Goal: Task Accomplishment & Management: Complete application form

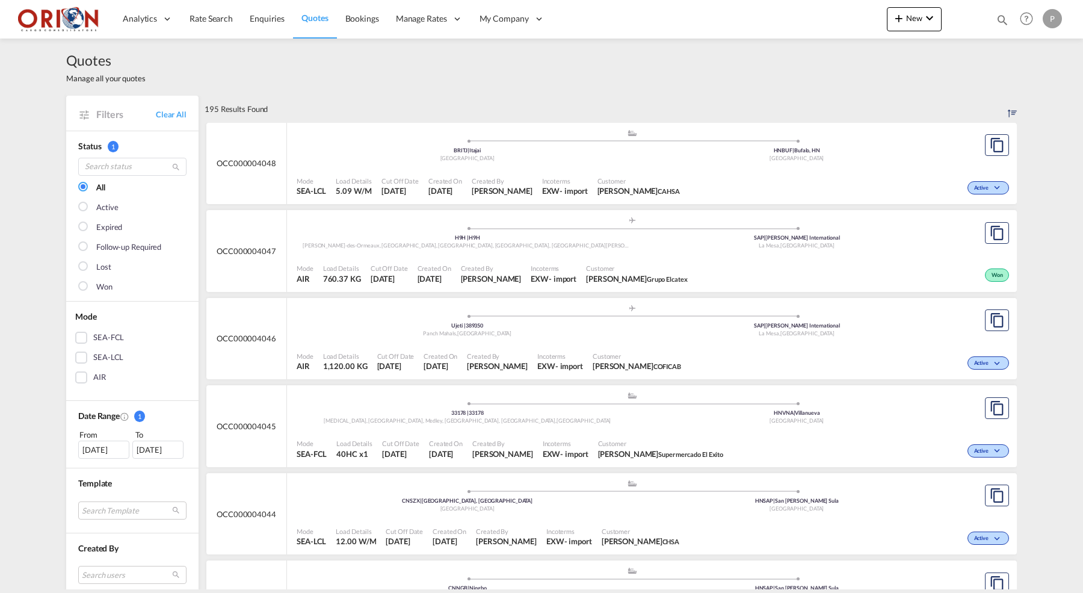
click at [230, 67] on div "Quotes Manage all your quotes" at bounding box center [541, 67] width 951 height 57
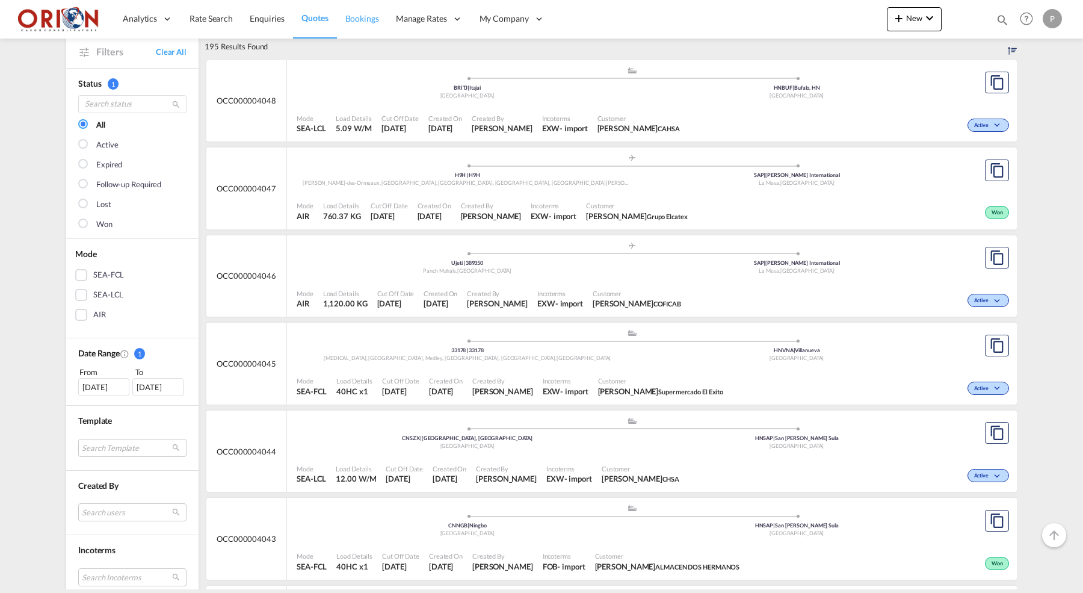
click at [351, 19] on span "Bookings" at bounding box center [362, 18] width 34 height 10
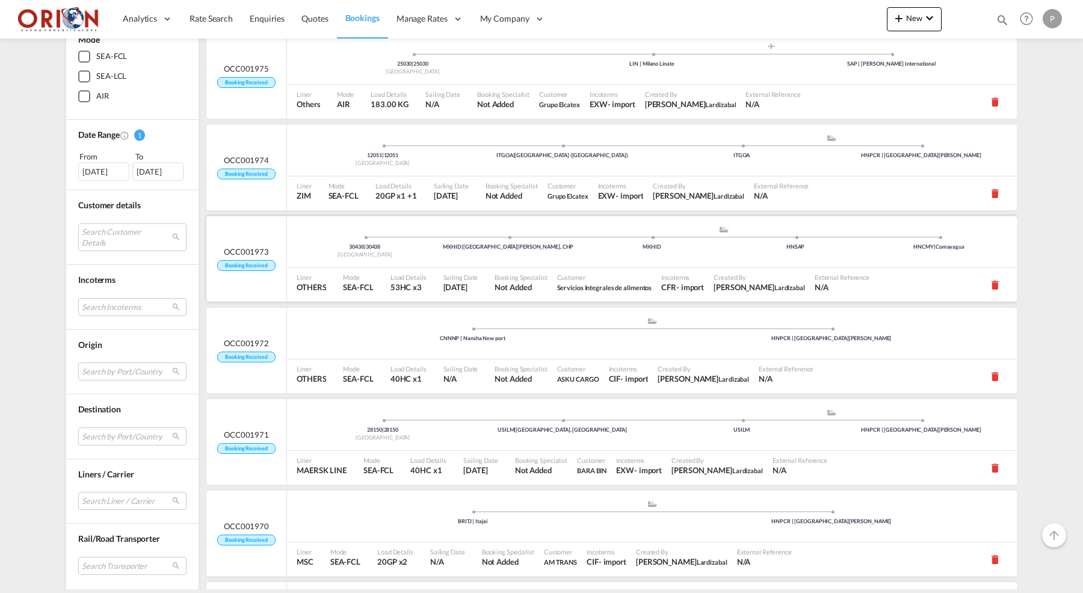
scroll to position [822, 0]
click at [505, 427] on div "USILM | [GEOGRAPHIC_DATA], [GEOGRAPHIC_DATA]" at bounding box center [561, 429] width 179 height 8
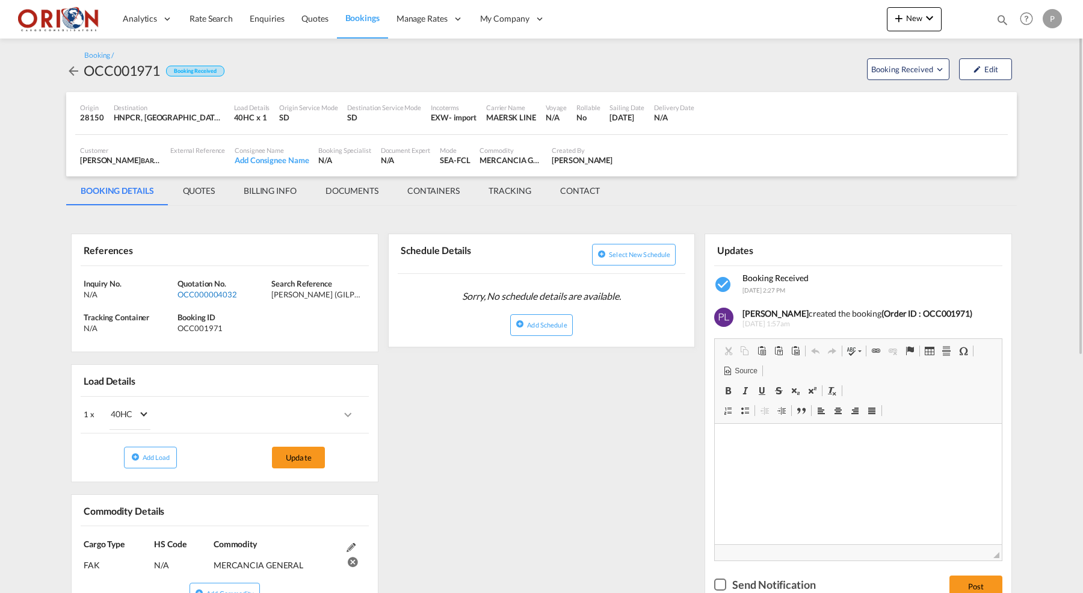
click at [204, 292] on div "OCC000004032" at bounding box center [222, 294] width 91 height 11
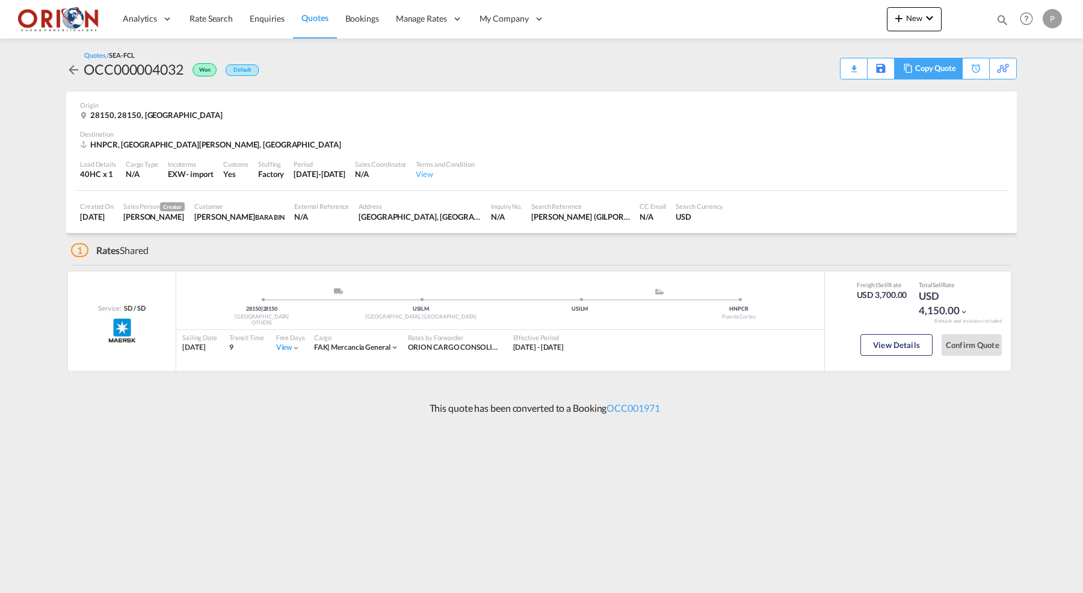
click at [946, 66] on div "Copy Quote" at bounding box center [935, 68] width 41 height 20
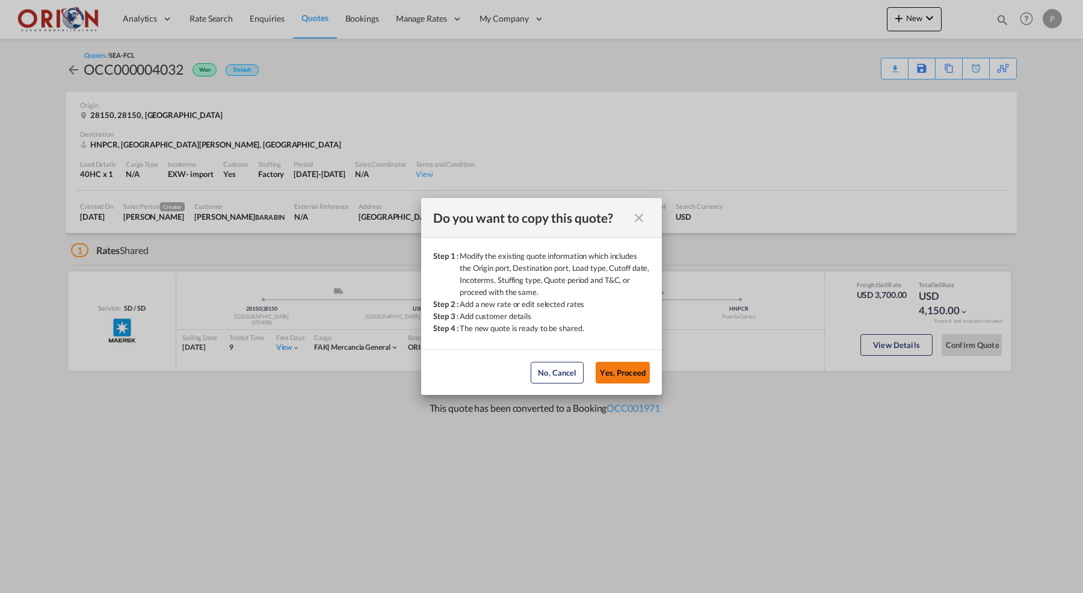
click at [603, 375] on button "Yes, Proceed" at bounding box center [623, 373] width 54 height 22
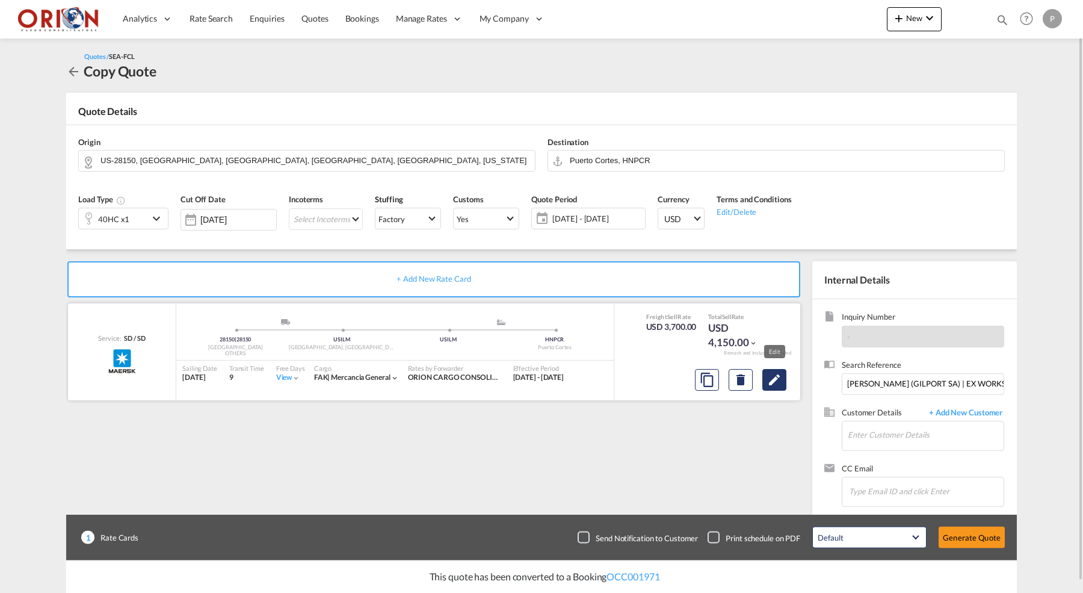
click at [771, 379] on md-icon "Edit" at bounding box center [774, 379] width 14 height 14
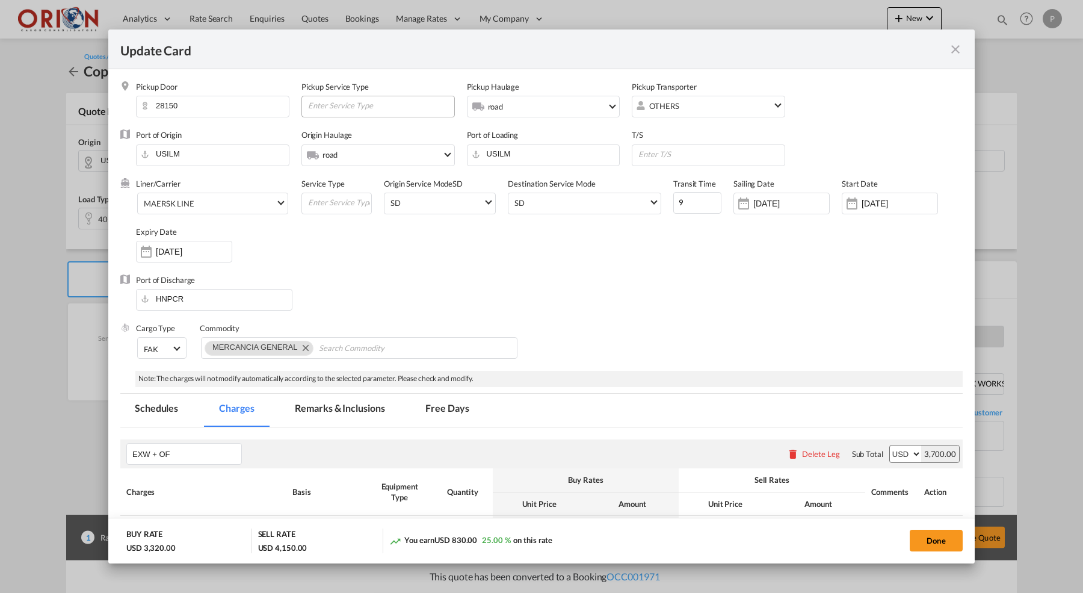
select select "per equipment"
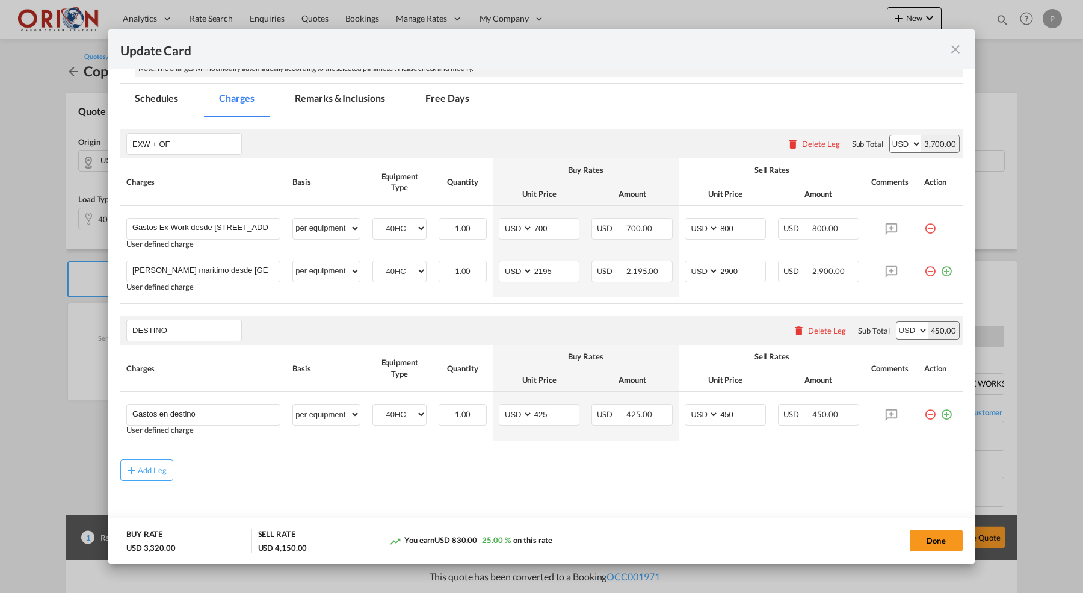
scroll to position [310, 0]
click at [921, 541] on button "Done" at bounding box center [936, 540] width 53 height 22
type input "[DATE]"
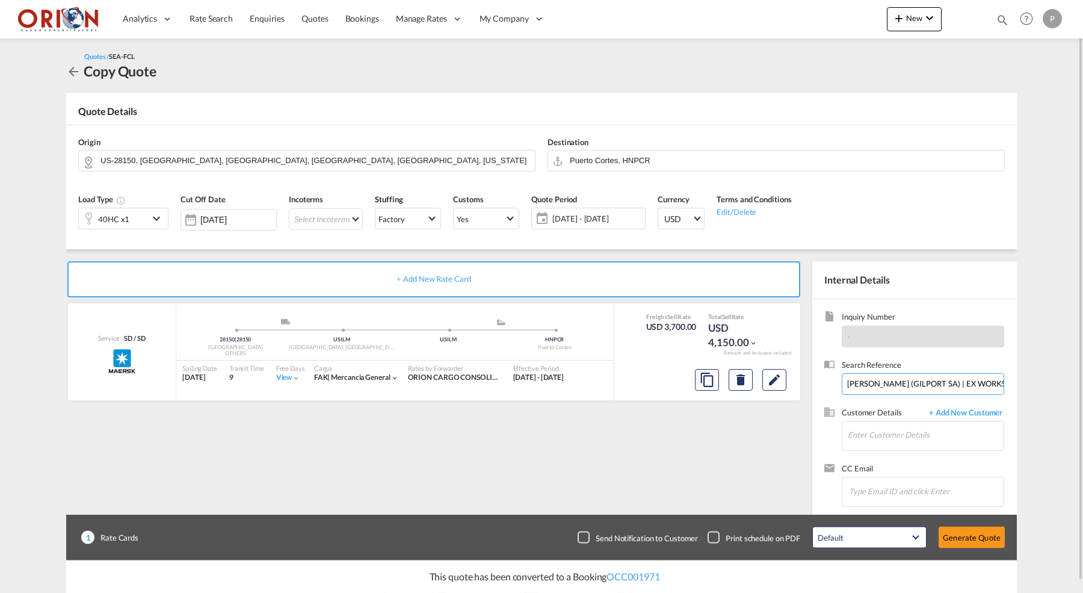
click at [902, 384] on input "[PERSON_NAME] (GILPORT SA) | EX WORKS SHELBY NC 28150 TO [GEOGRAPHIC_DATA][PERS…" at bounding box center [923, 384] width 162 height 22
type input "[PERSON_NAME] | [GEOGRAPHIC_DATA][PERSON_NAME]"
click at [961, 412] on span "+ Add New Customer" at bounding box center [963, 414] width 81 height 14
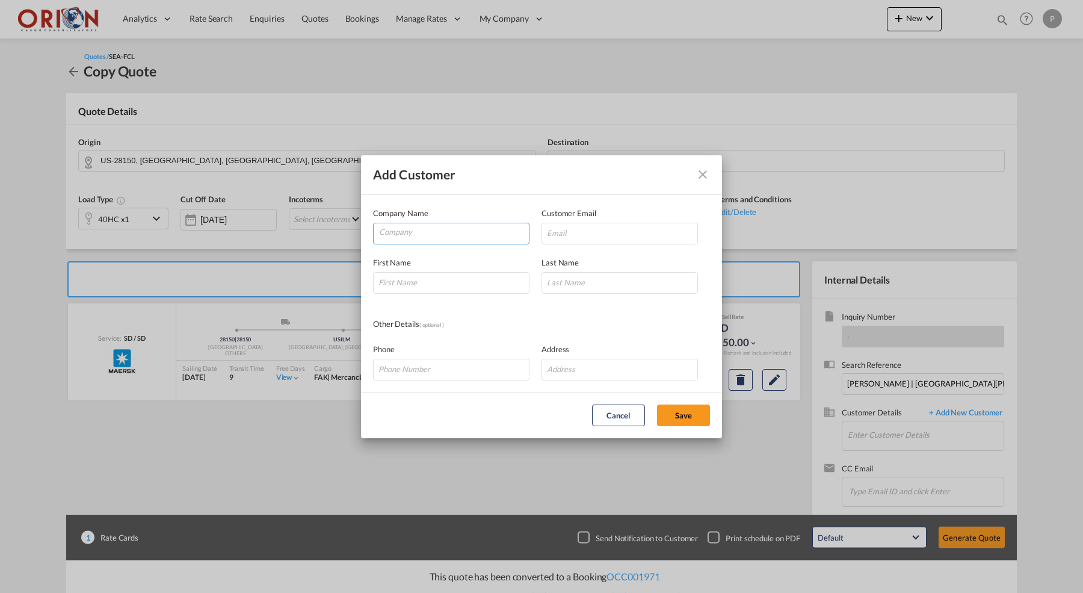
click at [403, 230] on input "Company" at bounding box center [454, 232] width 150 height 18
type input "[PERSON_NAME]"
click at [436, 271] on div "First Name" at bounding box center [457, 274] width 168 height 37
type input "[PERSON_NAME]"
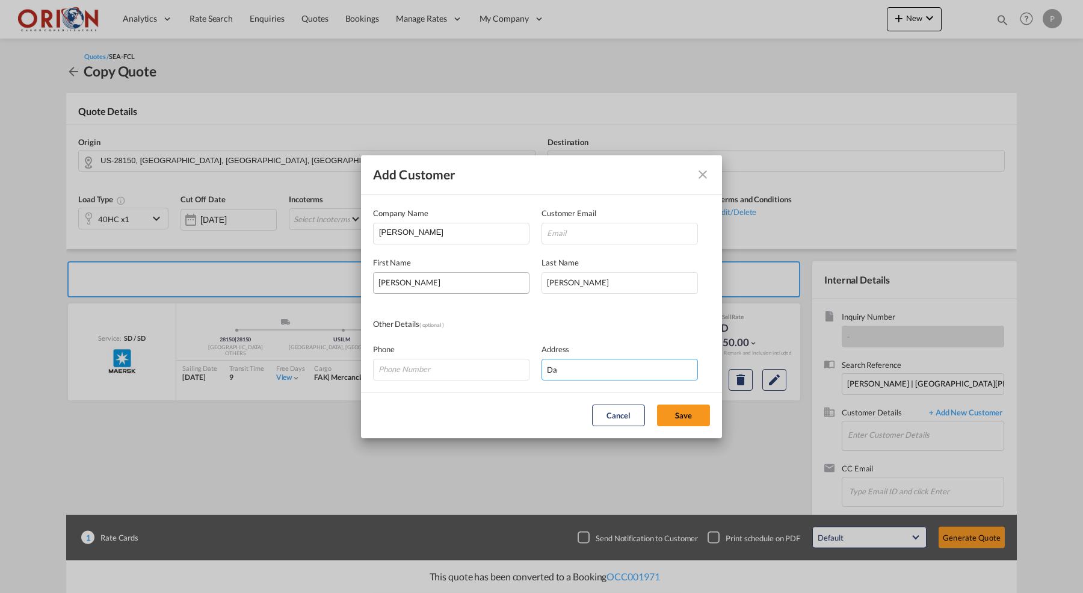
type input "D"
type input "[GEOGRAPHIC_DATA][PERSON_NAME], [GEOGRAPHIC_DATA]"
click at [413, 274] on input "[PERSON_NAME]" at bounding box center [451, 283] width 156 height 22
type input "[PERSON_NAME]"
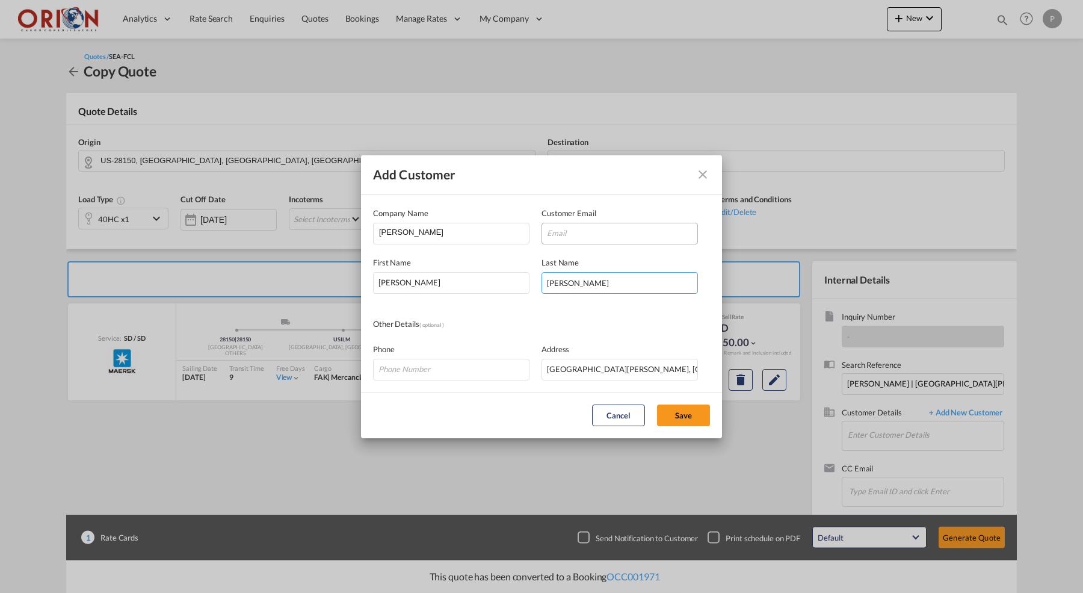
type input "[PERSON_NAME]"
click at [596, 241] on input "Add Customer Company ..." at bounding box center [619, 234] width 156 height 22
click at [436, 357] on div "Phone" at bounding box center [457, 361] width 168 height 37
click at [437, 236] on input "[PERSON_NAME]" at bounding box center [454, 232] width 150 height 18
click at [434, 354] on div "Phone" at bounding box center [457, 361] width 168 height 37
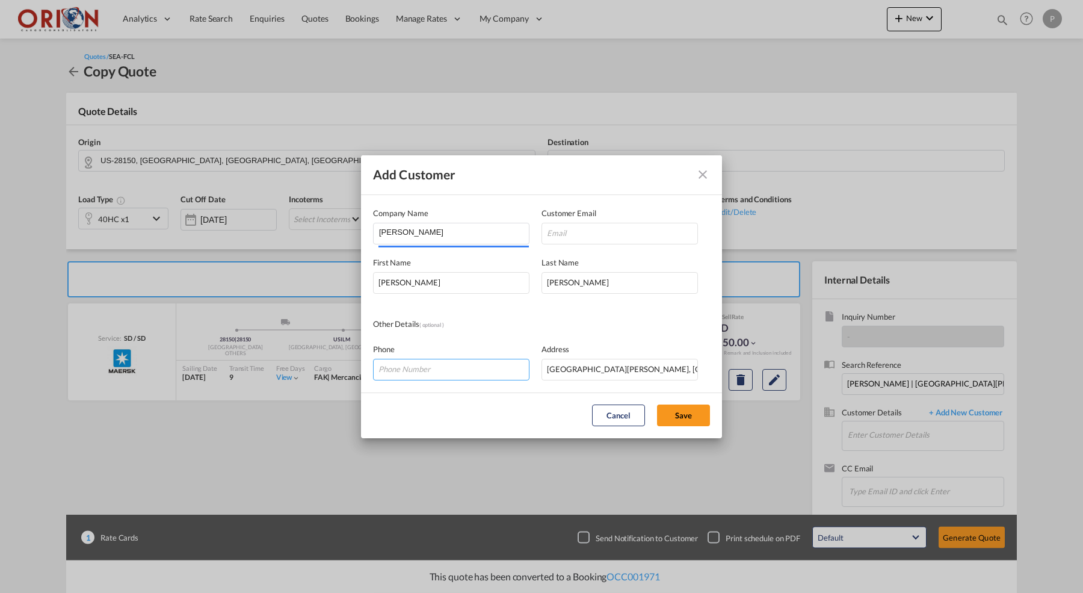
click at [434, 360] on input "Add Customer Company ..." at bounding box center [451, 370] width 156 height 22
paste input "[PHONE_NUMBER]"
type input "[PHONE_NUMBER]"
click at [572, 238] on input "Add Customer Company ..." at bounding box center [619, 234] width 156 height 22
type input "[PERSON_NAME][EMAIL_ADDRESS][DOMAIN_NAME]"
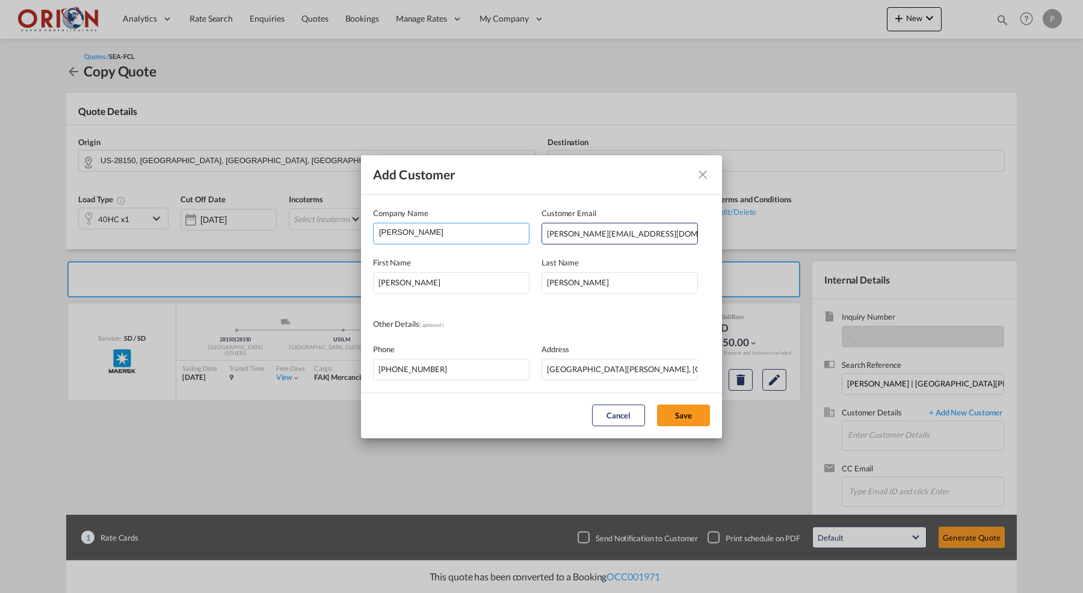
click at [446, 235] on input "[PERSON_NAME]" at bounding box center [454, 232] width 150 height 18
type input "Bara Bin SA"
click at [676, 409] on button "Save" at bounding box center [683, 415] width 53 height 22
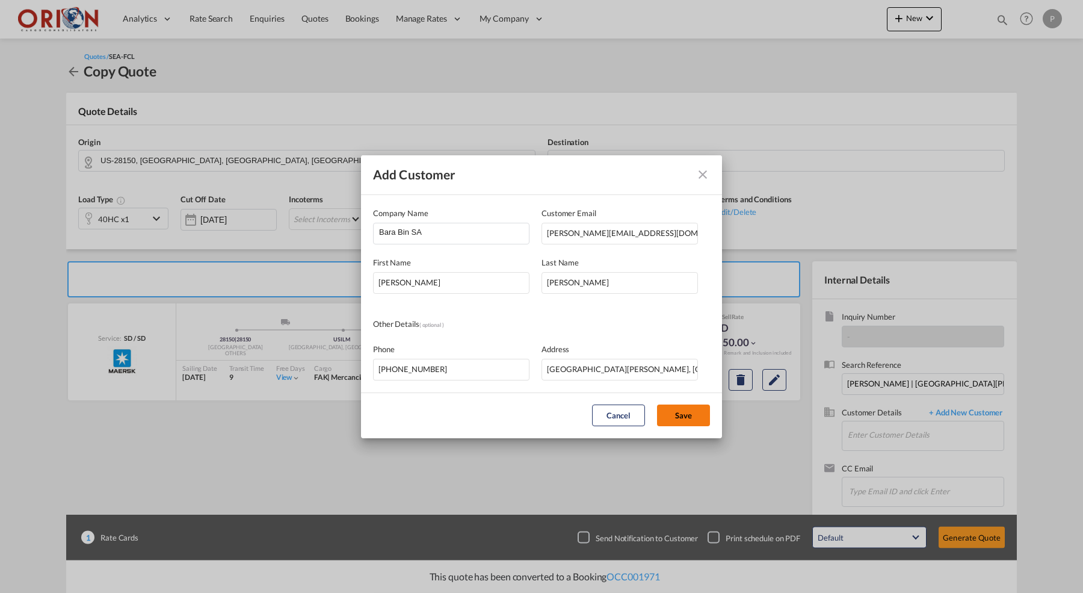
type input "[PERSON_NAME] SA, [PERSON_NAME], [PERSON_NAME][EMAIL_ADDRESS][DOMAIN_NAME]"
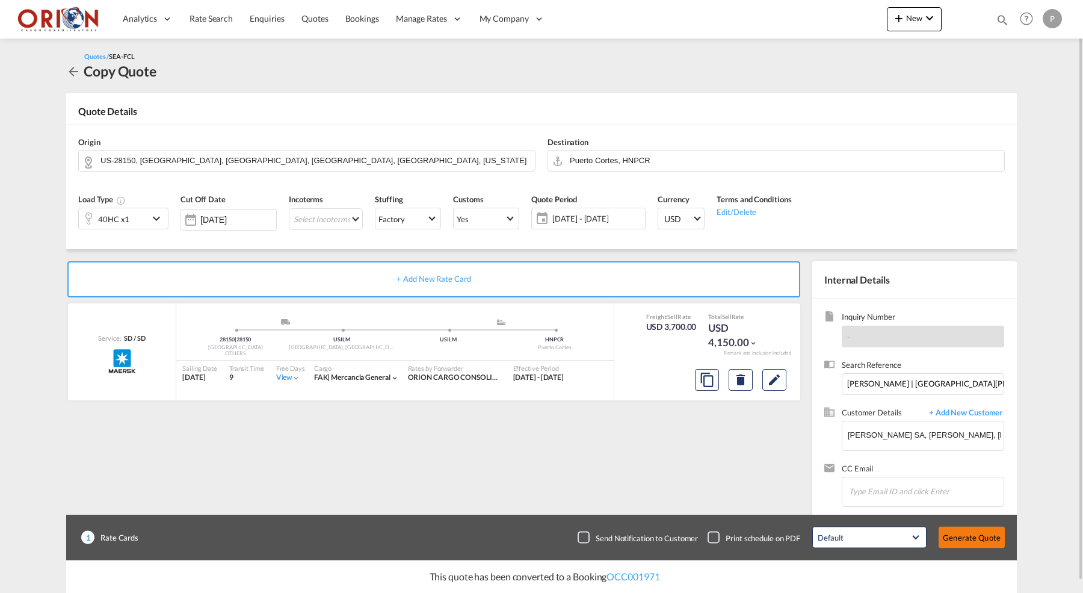
click at [954, 529] on button "Generate Quote" at bounding box center [972, 537] width 66 height 22
click at [973, 434] on input "[PERSON_NAME] SA, [PERSON_NAME], [PERSON_NAME][EMAIL_ADDRESS][DOMAIN_NAME]" at bounding box center [926, 434] width 156 height 27
click at [972, 535] on button "Generate Quote" at bounding box center [972, 537] width 66 height 22
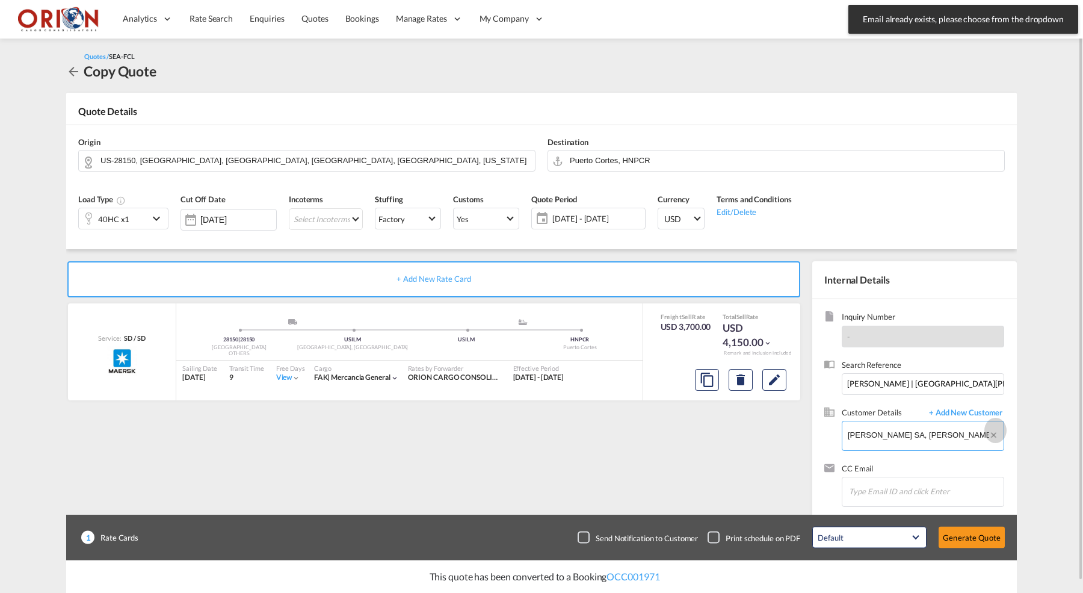
click at [993, 436] on md-icon "Clear Input" at bounding box center [995, 436] width 14 height 13
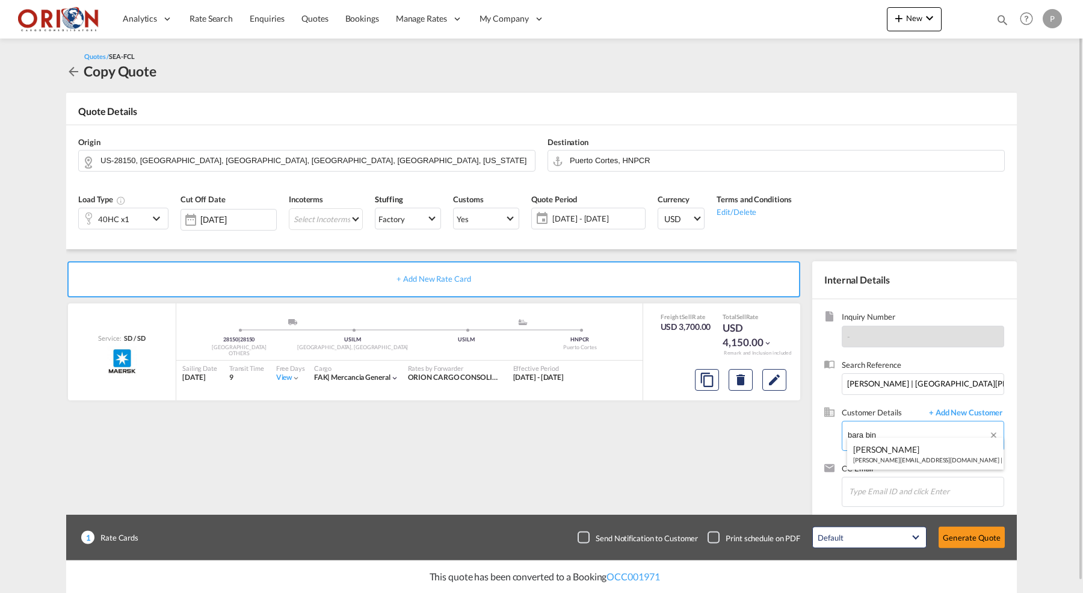
type input "bara bin"
click at [986, 412] on span "+ Add New Customer" at bounding box center [963, 414] width 81 height 14
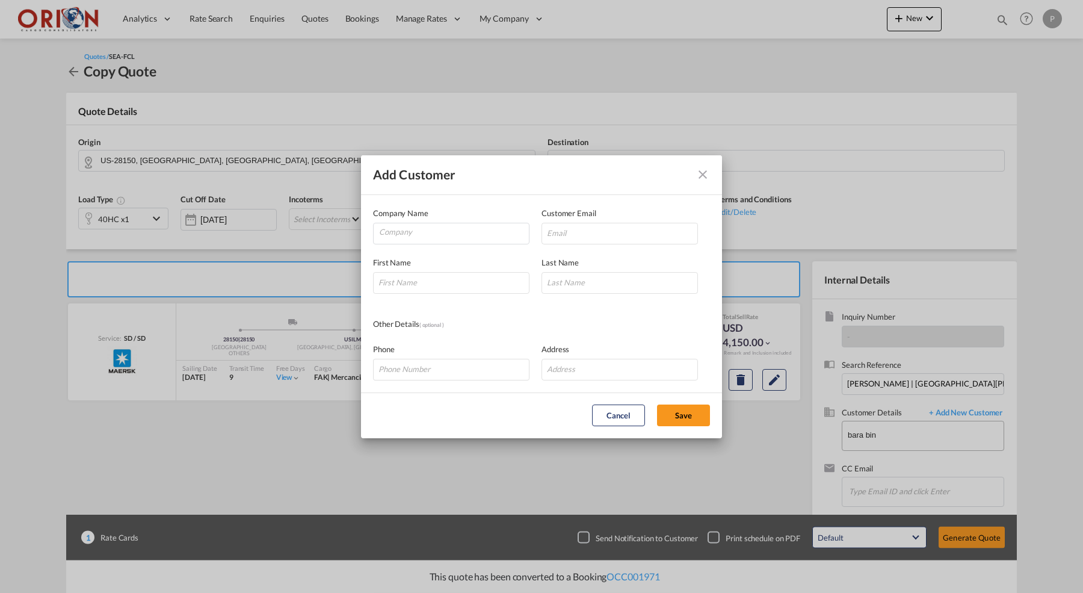
click at [409, 211] on span "Company Name" at bounding box center [400, 213] width 55 height 10
click at [409, 221] on div "Company Name" at bounding box center [457, 225] width 168 height 37
click at [409, 235] on input "Company" at bounding box center [454, 232] width 150 height 18
type input "Bara Bin SA"
paste input "[PHONE_NUMBER]"
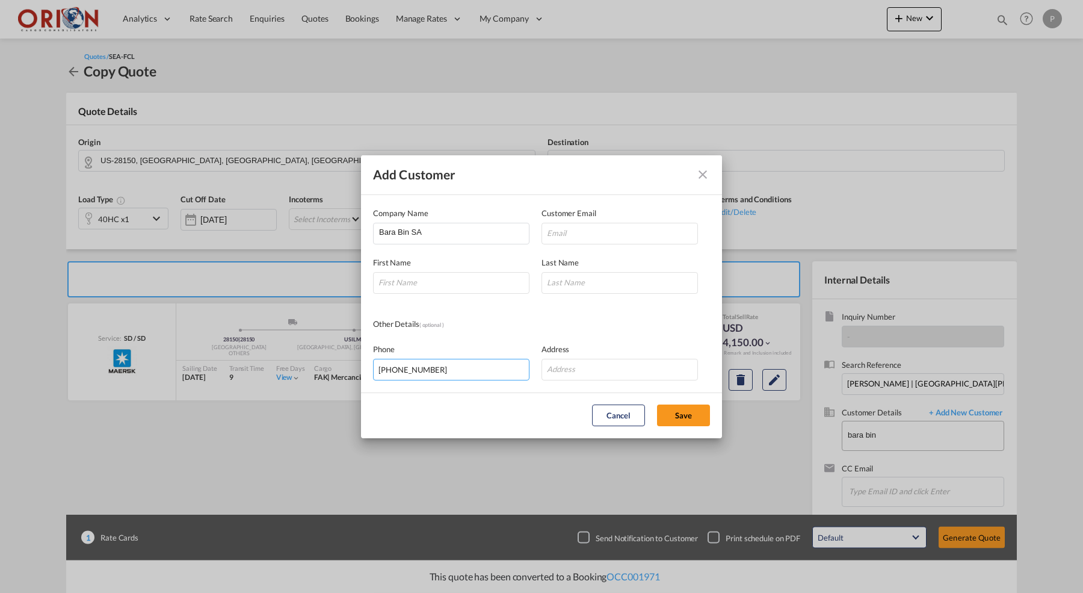
type input "[PHONE_NUMBER]"
click at [573, 354] on div "Address" at bounding box center [625, 361] width 168 height 37
type input "San [PERSON_NAME] Sula"
type input "[PERSON_NAME]"
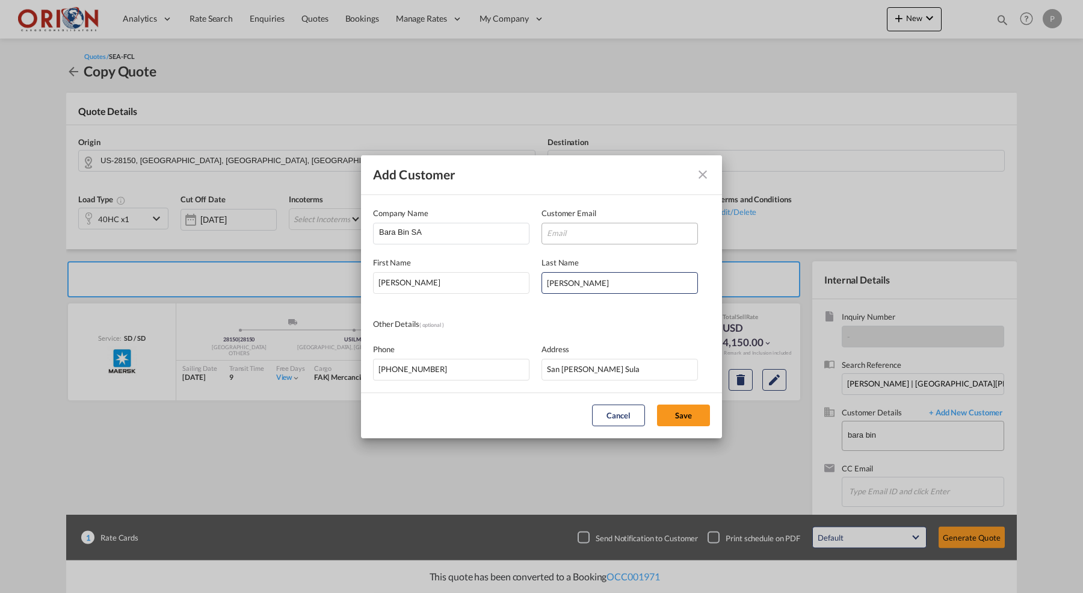
click at [590, 246] on div "First Name [PERSON_NAME] Last Name [PERSON_NAME]" at bounding box center [541, 268] width 337 height 49
click at [590, 229] on input "Add Customer Company ..." at bounding box center [619, 234] width 156 height 22
type input "B"
paste input "[DOMAIN_NAME][EMAIL_ADDRESS][DOMAIN_NAME]"
type input "[DOMAIN_NAME][EMAIL_ADDRESS][DOMAIN_NAME]"
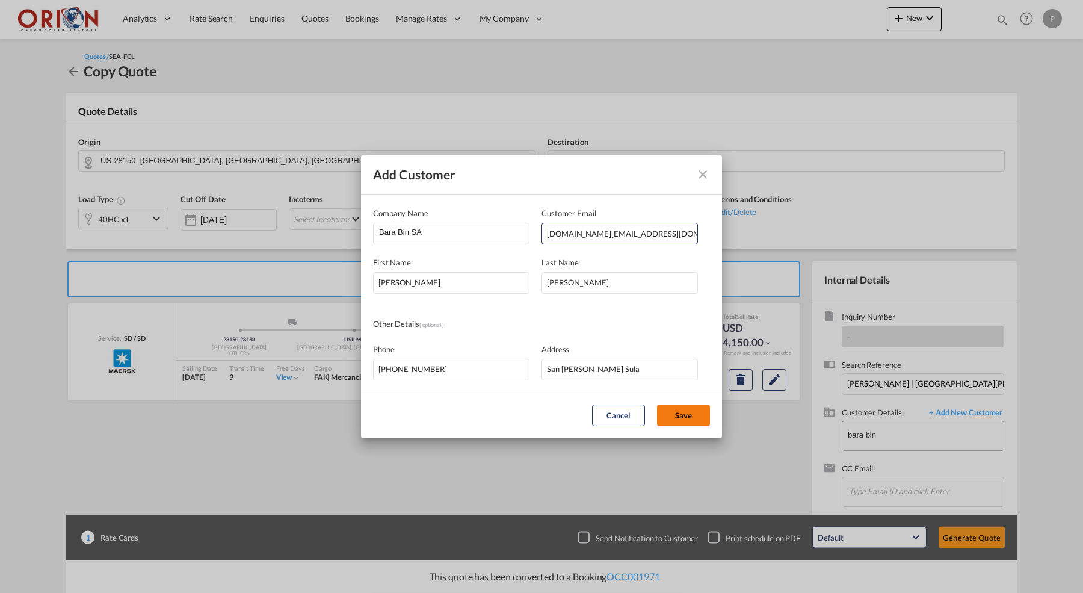
click at [691, 419] on button "Save" at bounding box center [683, 415] width 53 height 22
type input "[PERSON_NAME] SA, [PERSON_NAME], [DOMAIN_NAME][EMAIL_ADDRESS][DOMAIN_NAME]"
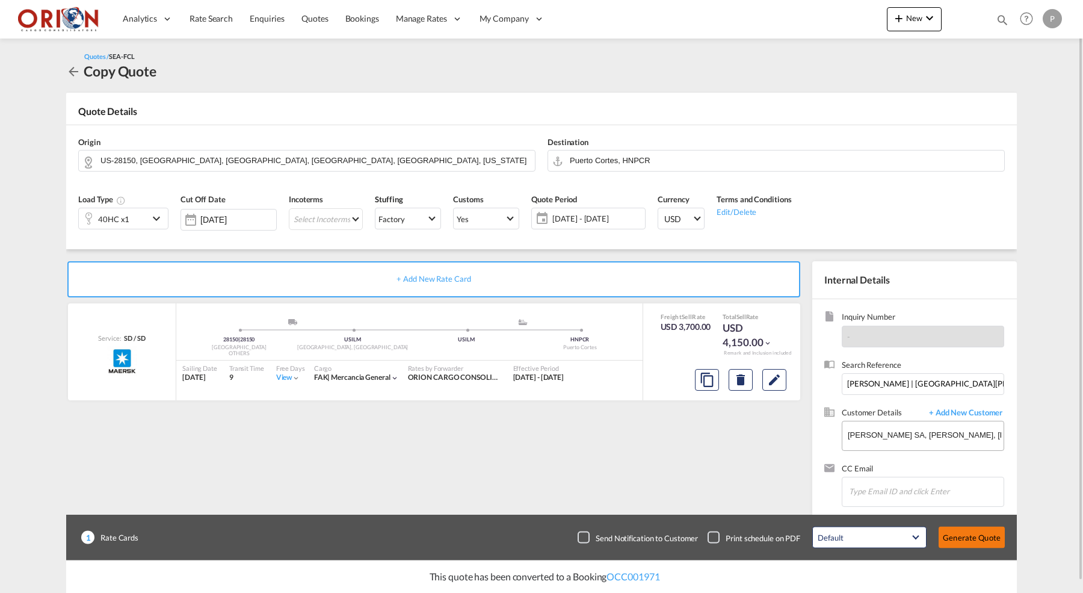
click at [958, 529] on button "Generate Quote" at bounding box center [972, 537] width 66 height 22
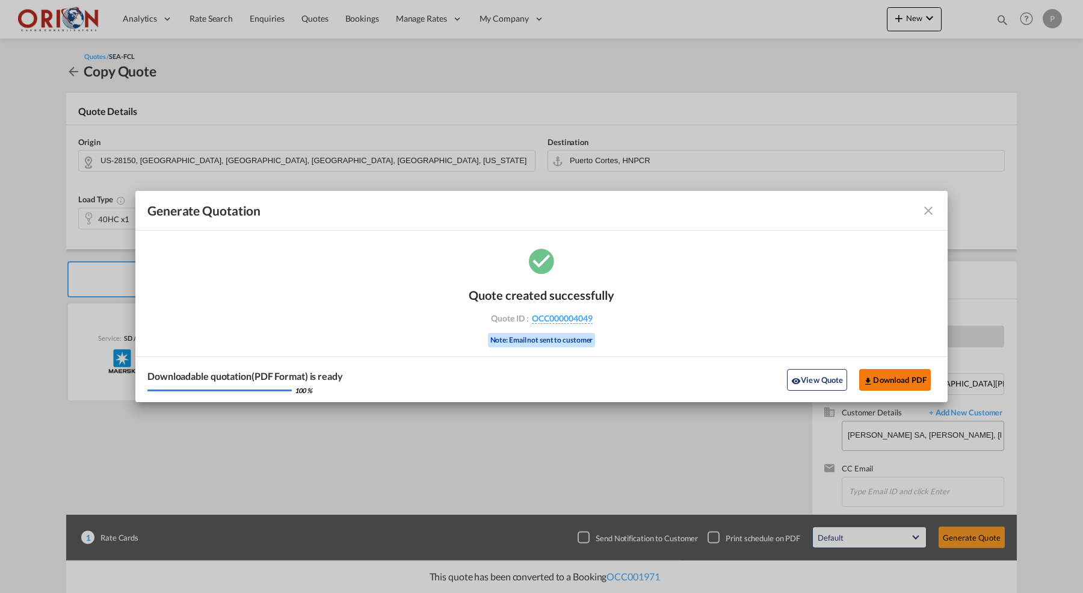
click at [868, 380] on md-icon "icon-download" at bounding box center [868, 381] width 10 height 10
click at [933, 211] on md-icon "icon-close fg-AAA8AD cursor m-0" at bounding box center [928, 210] width 14 height 14
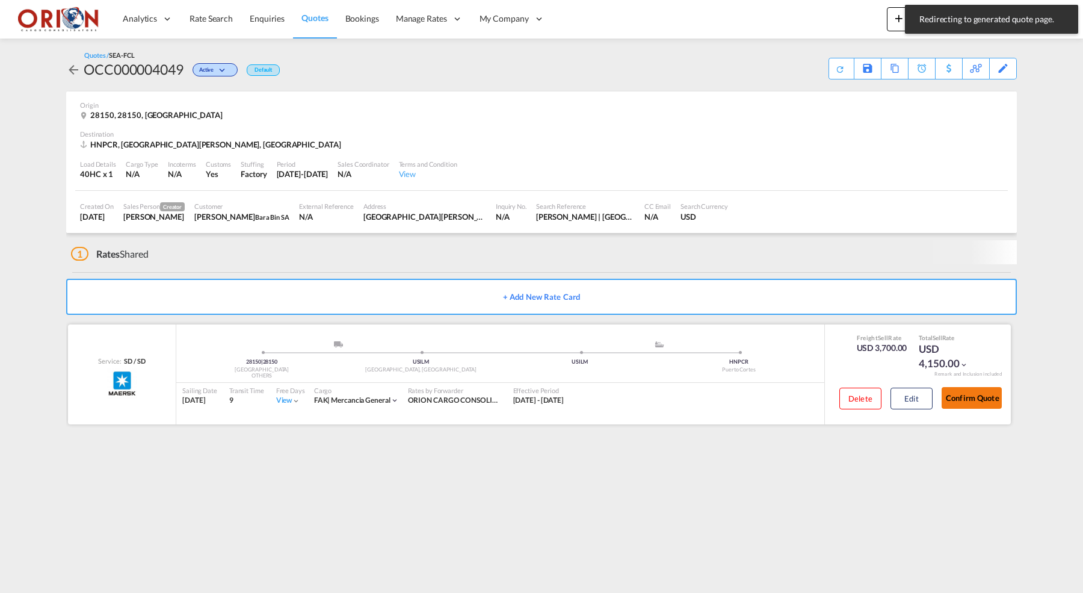
click at [965, 388] on button "Confirm Quote" at bounding box center [972, 398] width 60 height 22
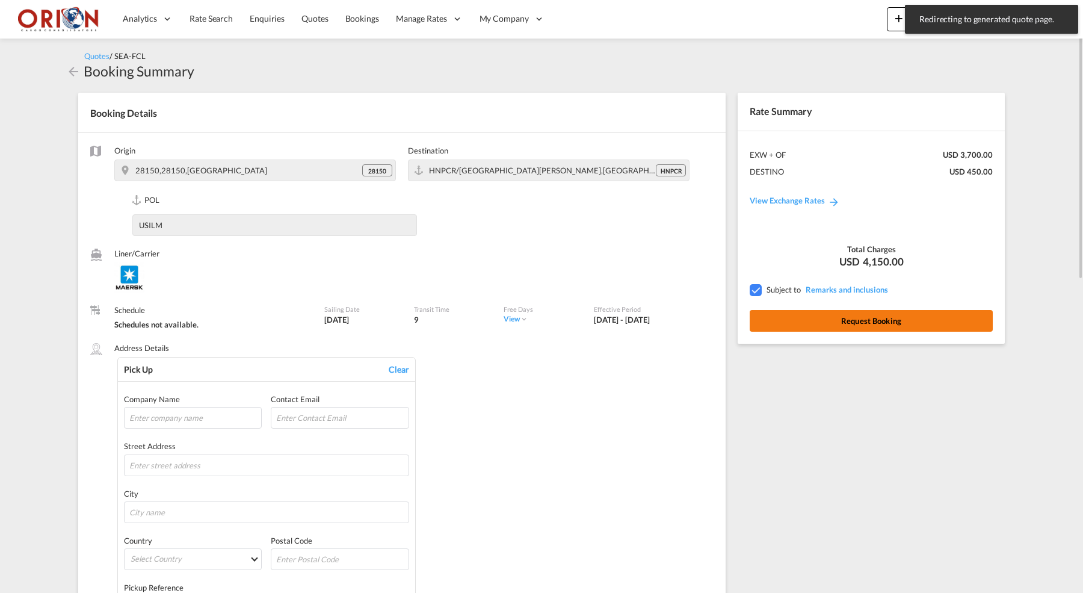
click at [844, 320] on button "Request Booking" at bounding box center [871, 321] width 243 height 22
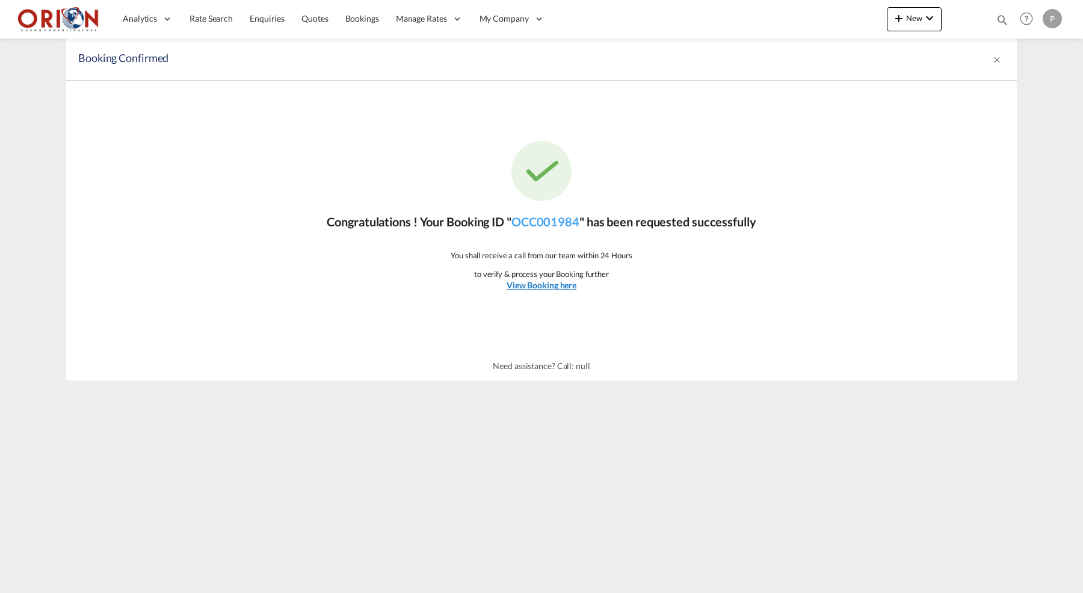
click at [514, 286] on u "View Booking here" at bounding box center [542, 285] width 70 height 10
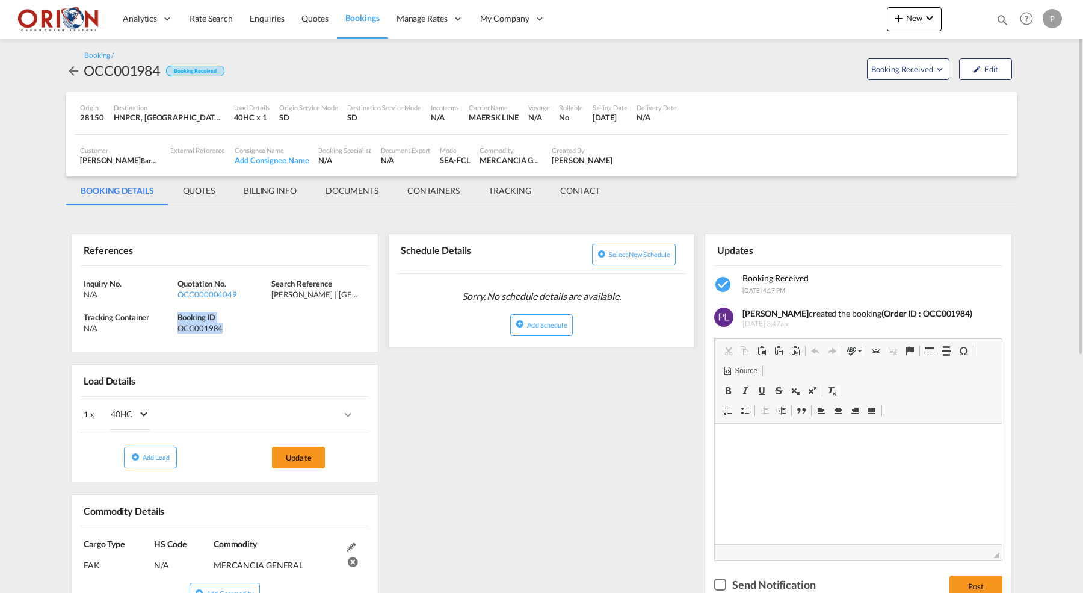
drag, startPoint x: 179, startPoint y: 316, endPoint x: 227, endPoint y: 333, distance: 51.8
click at [227, 333] on div "Inquiry No. N/A Quotation No. OCC000004049 Search Reference [PERSON_NAME] | [GE…" at bounding box center [225, 309] width 306 height 86
copy div "Booking ID OCC001984"
